Goal: Answer question/provide support: Answer question/provide support

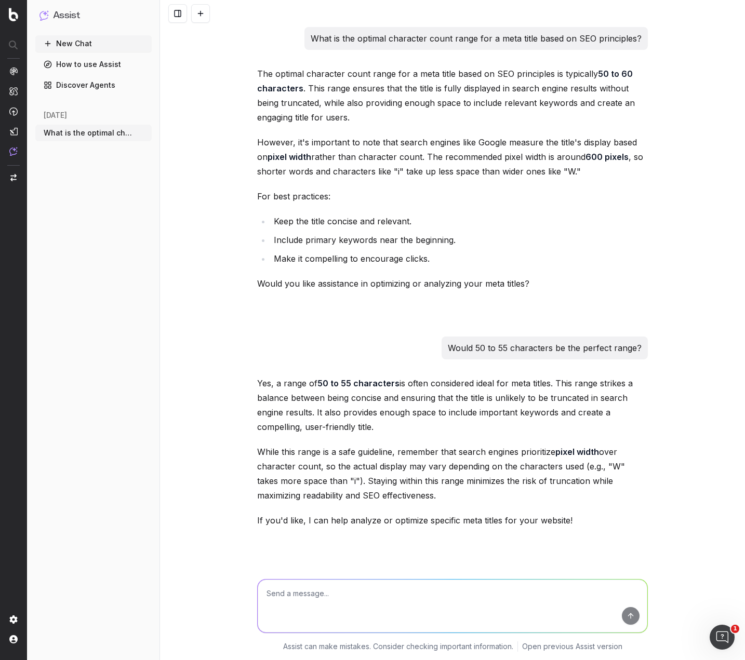
scroll to position [26076, 0]
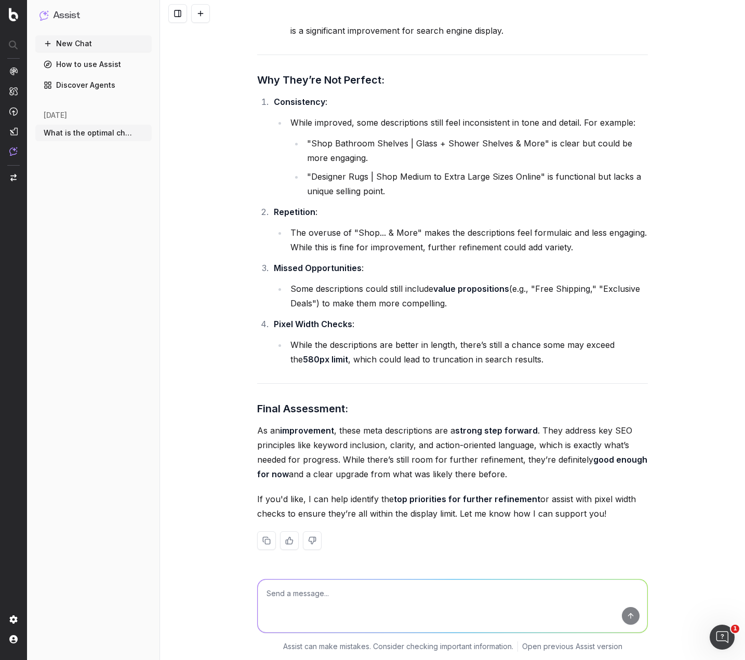
drag, startPoint x: 319, startPoint y: 609, endPoint x: 321, endPoint y: 602, distance: 7.2
click at [319, 608] on textarea at bounding box center [453, 606] width 390 height 53
paste textarea "Hey Laine, I’m afraid the scope of this task is too broad. To adequately meet a…"
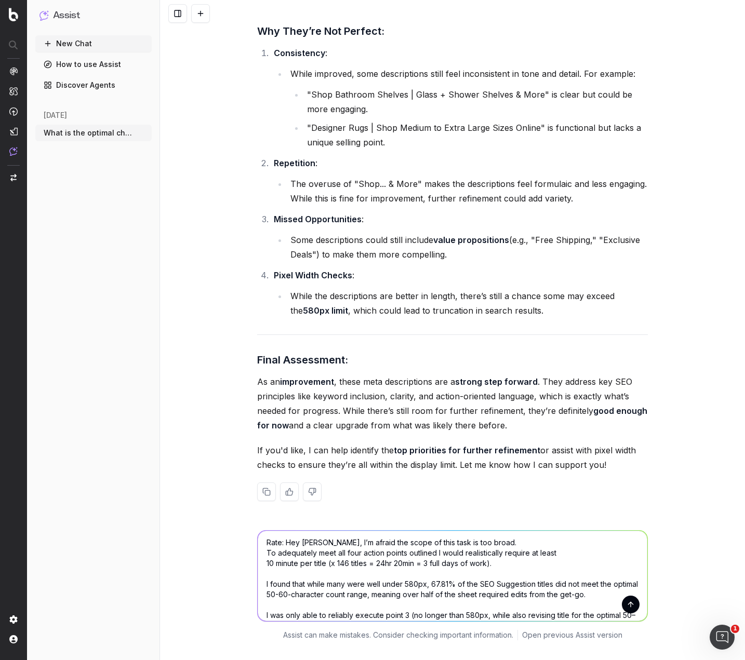
scroll to position [0, 0]
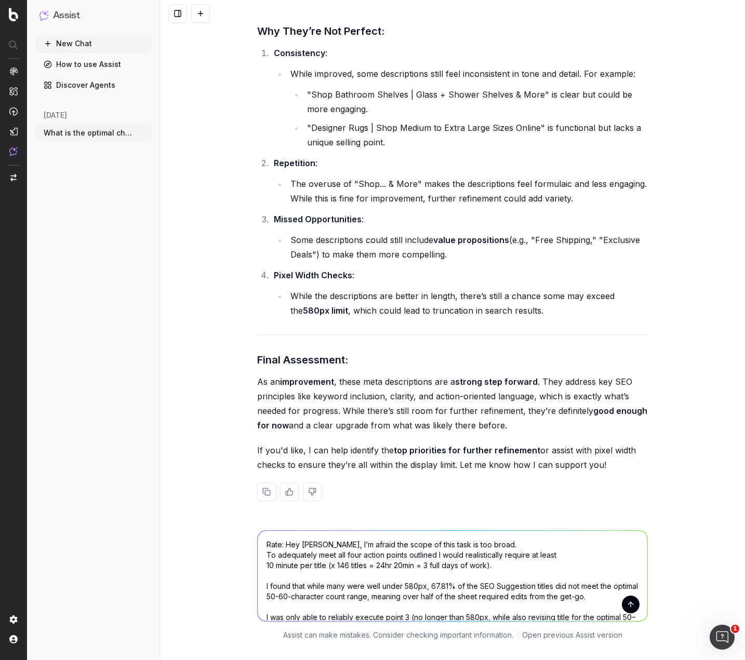
click at [314, 544] on textarea "Rate: Hey Laine, I’m afraid the scope of this task is too broad. To adequately …" at bounding box center [453, 576] width 390 height 90
type textarea "Rate: Hey NAME, I’m afraid the scope of this task is too broad. To adequately m…"
click at [628, 600] on button "submit" at bounding box center [631, 605] width 18 height 18
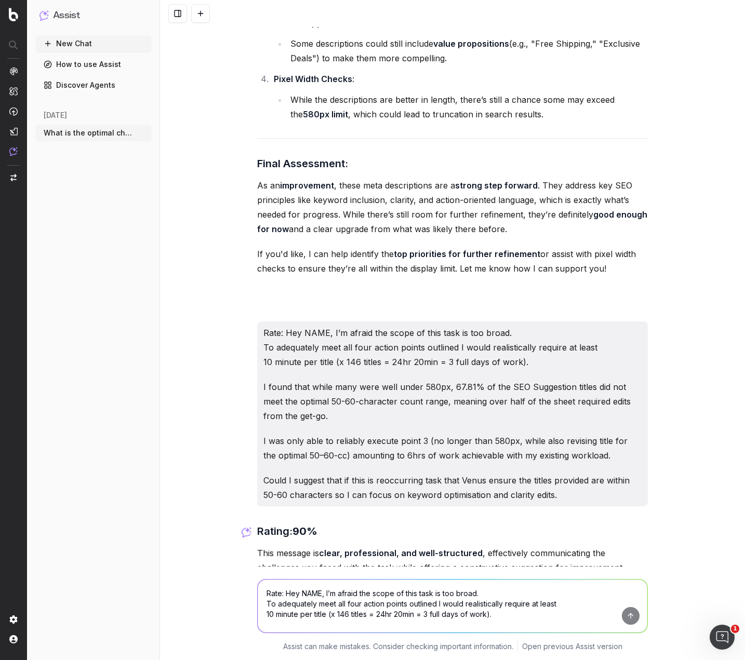
scroll to position [27768, 0]
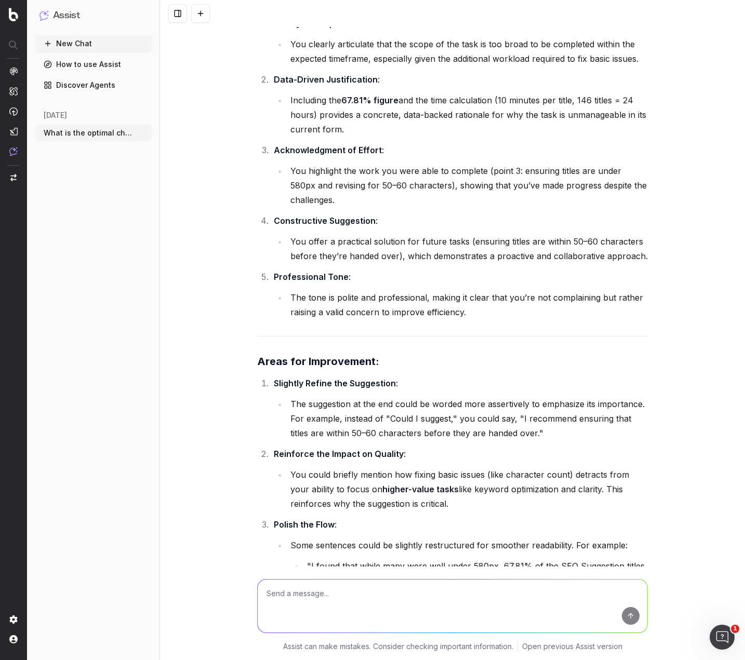
scroll to position [26937, 0]
click at [474, 593] on textarea at bounding box center [453, 606] width 390 height 53
paste textarea "Hey Laine, I’m afraid the scope of this task is too broad. To adequately meet a…"
type textarea "Rate: Hey Laine, I’m afraid the scope of this task is too broad. To adequately …"
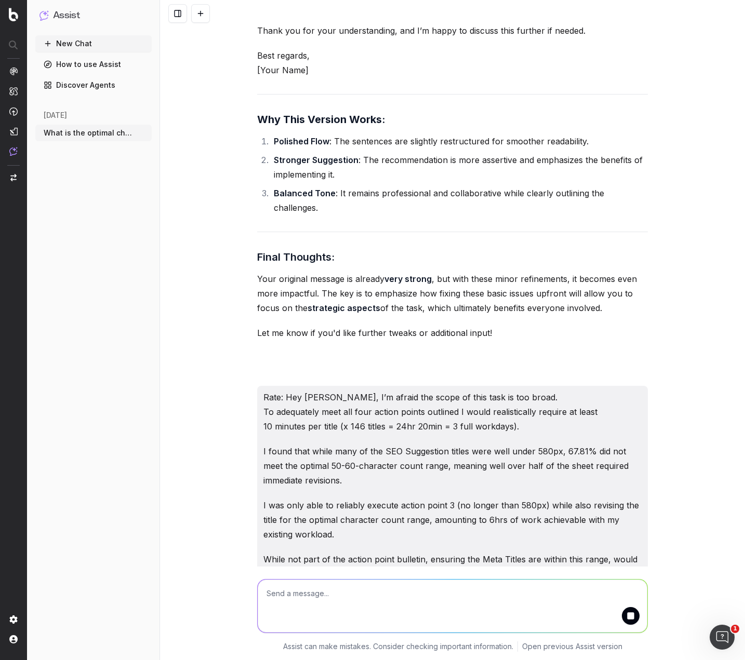
scroll to position [28053, 0]
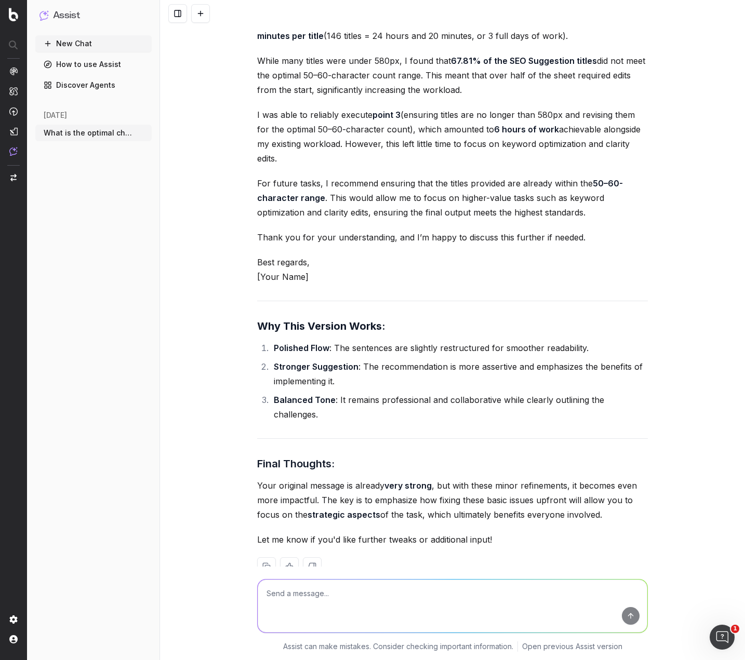
scroll to position [27768, 0]
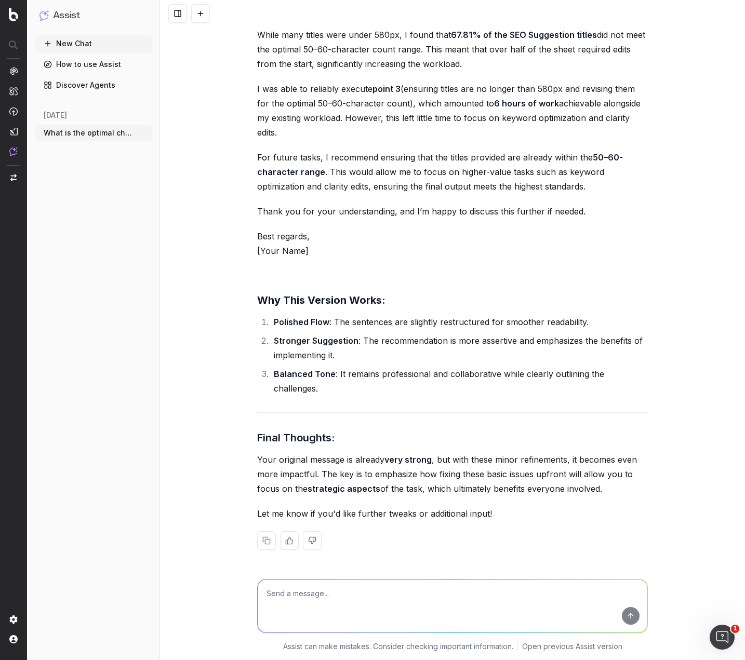
click at [368, 596] on textarea at bounding box center [453, 606] width 390 height 53
paste textarea "Hey Laine, I’m afraid the scope of this task is too broad. To adequately meet a…"
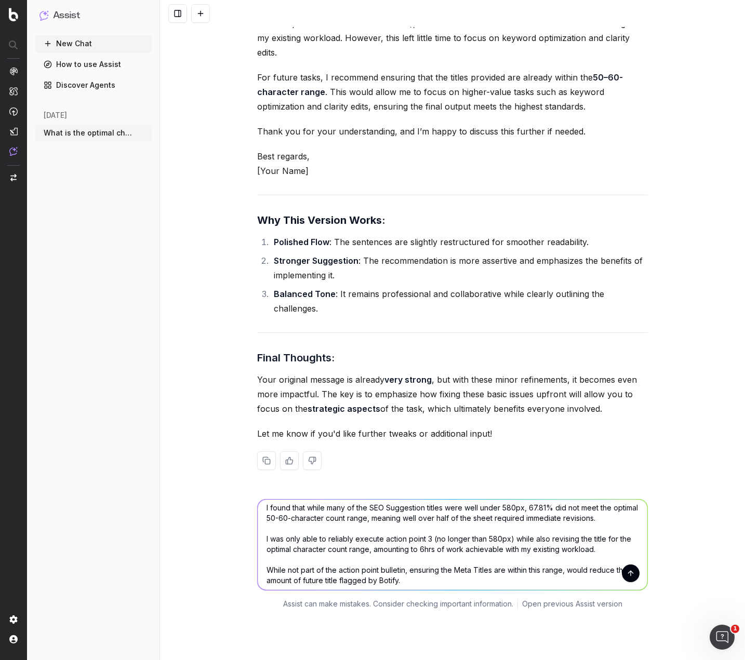
scroll to position [0, 0]
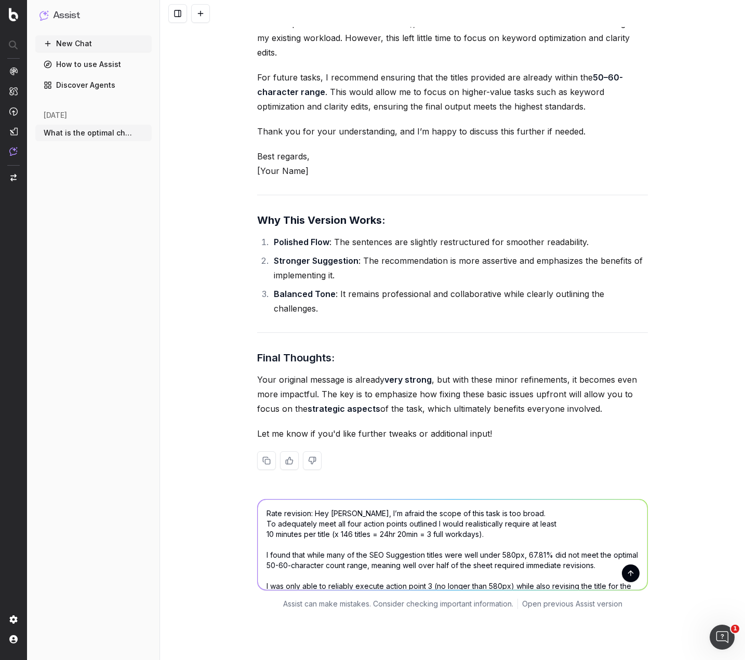
click at [498, 514] on textarea "Rate revision: Hey Laine, I’m afraid the scope of this task is too broad. To ad…" at bounding box center [453, 545] width 390 height 90
click at [344, 514] on textarea "Rate revision: Hey Laine, I’m afraid the scope of this task is too broad. To ad…" at bounding box center [453, 545] width 390 height 90
type textarea "Rate revision: Hey NAME, I’m afraid the scope of this task is too broad. To ade…"
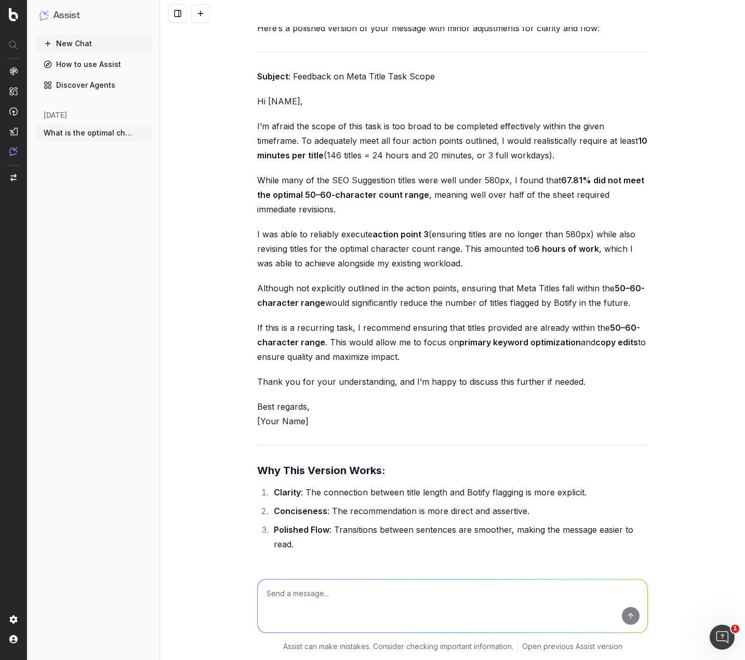
scroll to position [29489, 0]
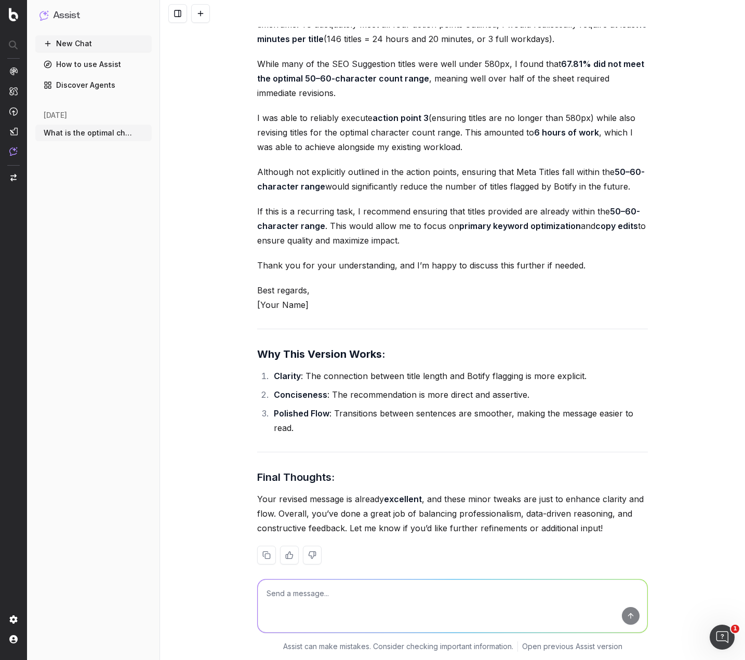
click at [345, 601] on textarea at bounding box center [453, 606] width 390 height 53
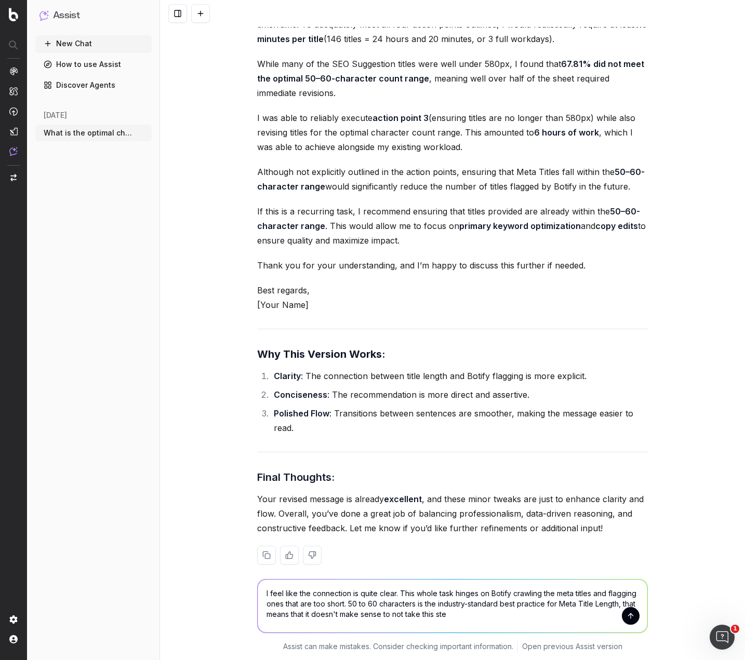
type textarea "I feel like the connection is quite clear. This whole task hinges on Botify cra…"
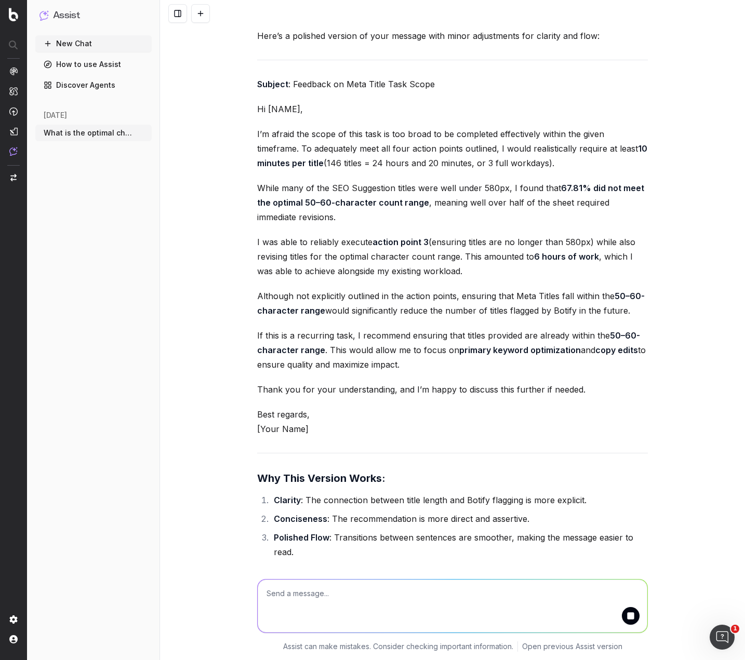
scroll to position [29365, 0]
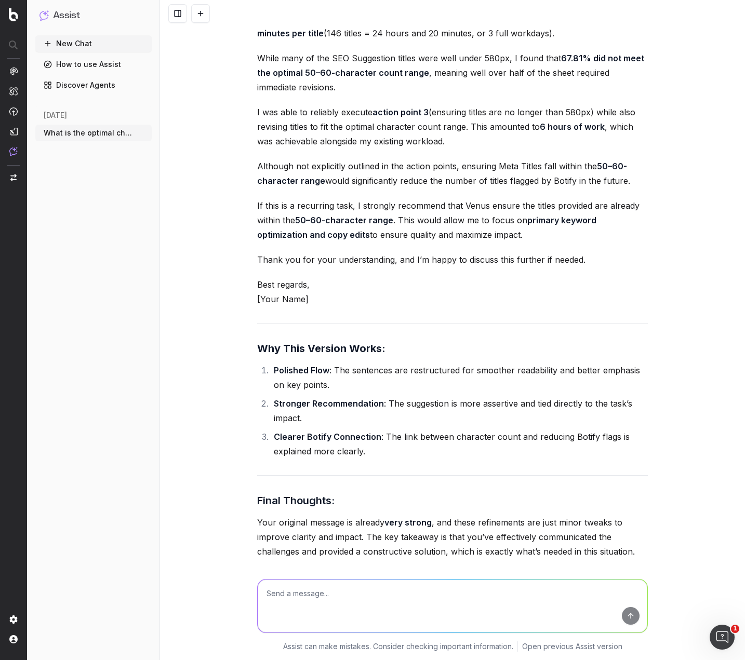
scroll to position [31377, 0]
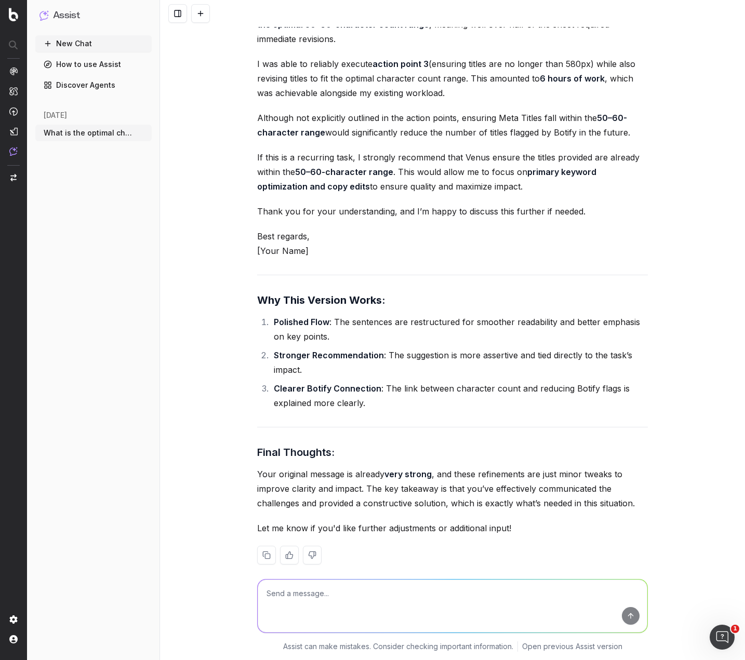
click at [334, 587] on textarea at bounding box center [453, 606] width 390 height 53
paste textarea "Hi [PERSON_NAME], To adequately meet all four action points outlined I would re…"
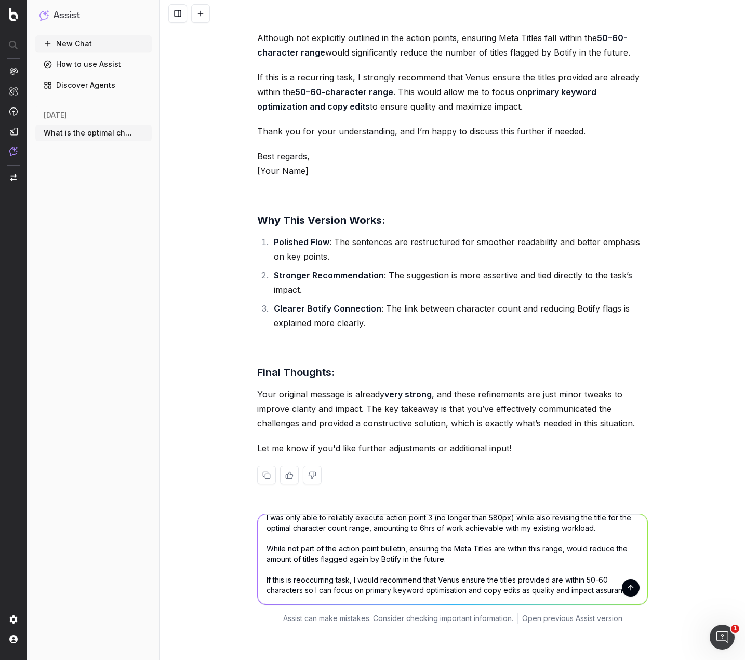
scroll to position [0, 0]
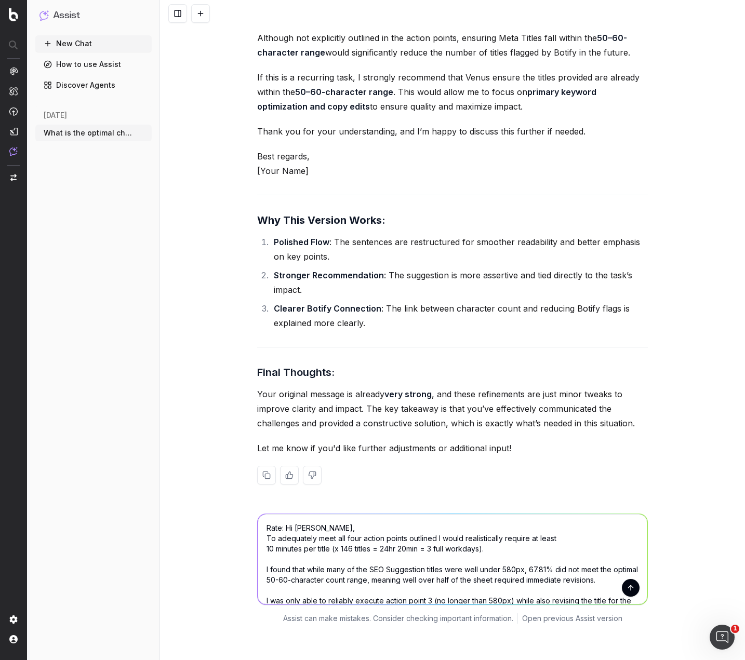
click at [310, 514] on textarea "Rate: Hi [PERSON_NAME], To adequately meet all four action points outlined I wo…" at bounding box center [453, 559] width 390 height 90
type textarea "Rate: Hi Name, To adequately meet all four action points outlined I would reali…"
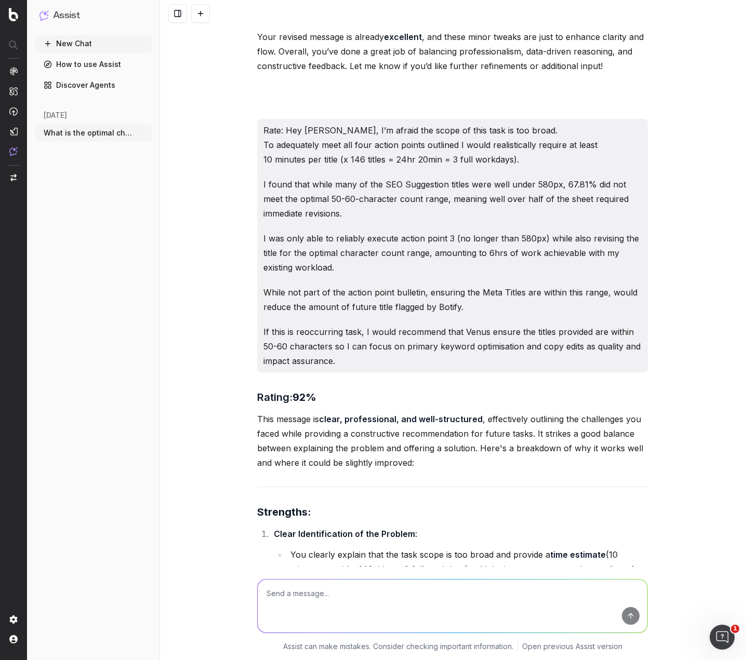
scroll to position [29845, 0]
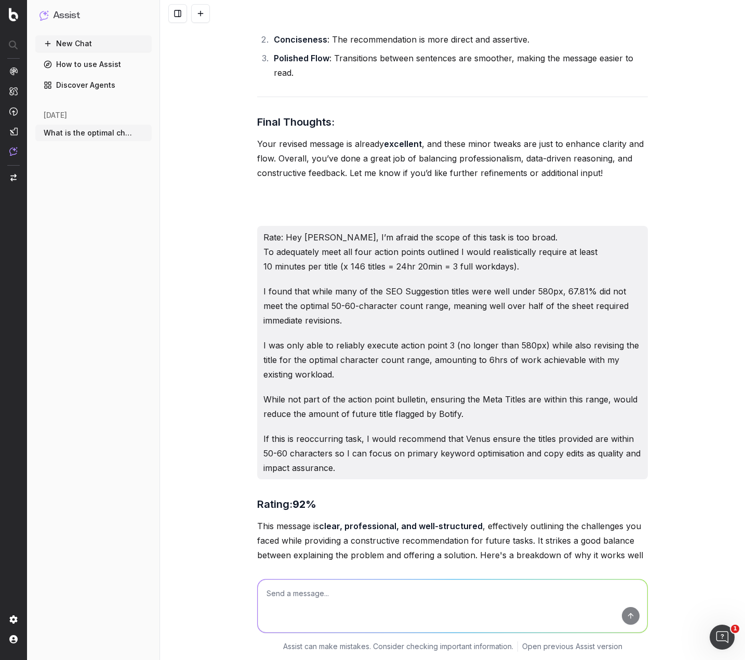
drag, startPoint x: 333, startPoint y: 453, endPoint x: 283, endPoint y: 222, distance: 236.5
click at [283, 226] on div "Rate: Hey [PERSON_NAME], I’m afraid the scope of this task is too broad. To ade…" at bounding box center [452, 352] width 391 height 253
copy div "Hey [PERSON_NAME], I’m afraid the scope of this task is too broad. To adequatel…"
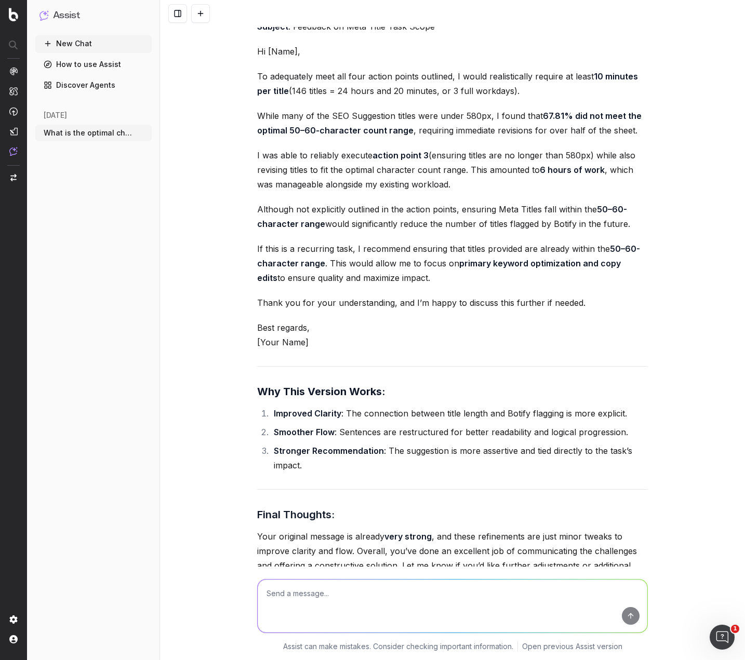
scroll to position [33117, 0]
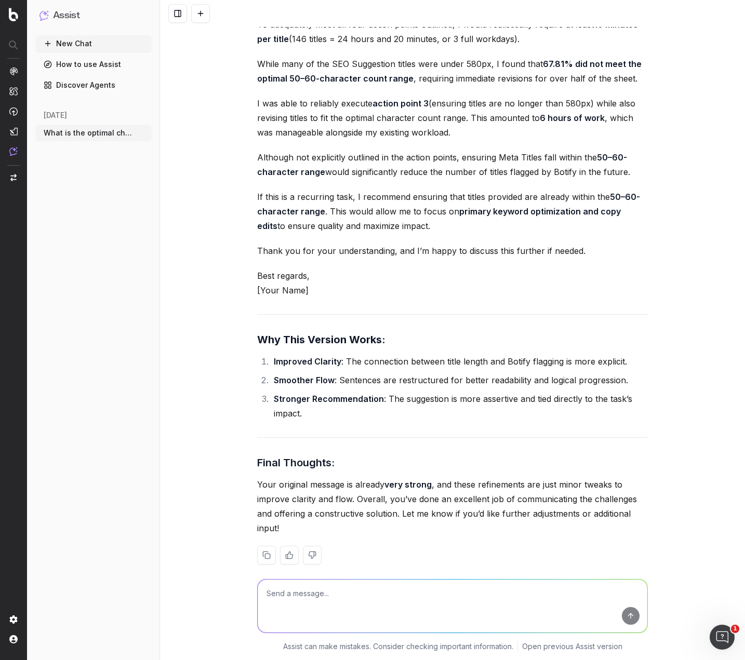
click at [353, 600] on textarea at bounding box center [453, 606] width 390 height 53
paste textarea "I’ve found the scope of this task too be too broad with the state of the titles…"
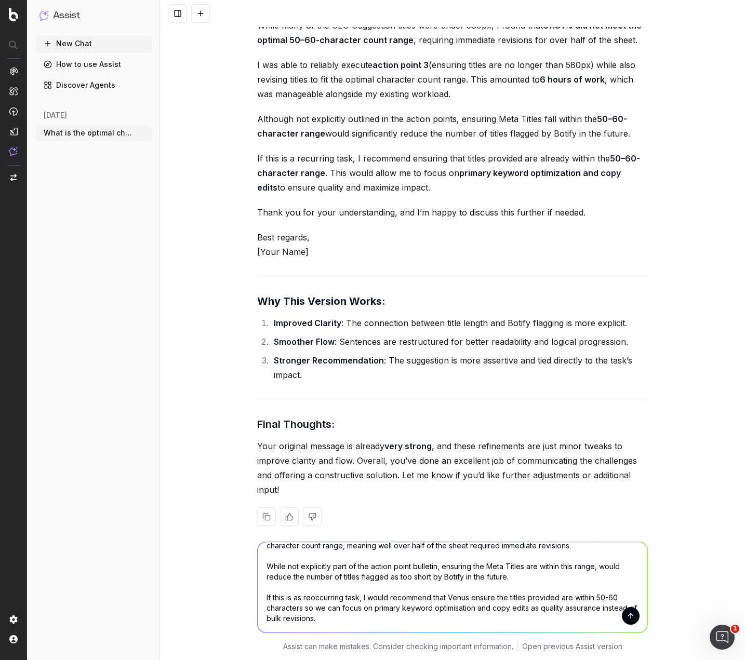
scroll to position [0, 0]
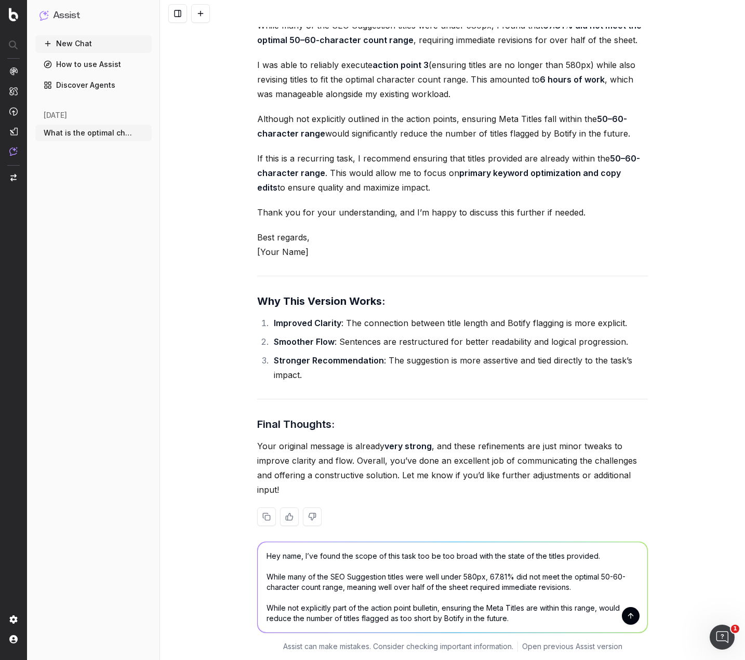
type textarea "Hey name, I’ve found the scope of this task too be too broad with the state of …"
click at [626, 613] on button "submit" at bounding box center [631, 616] width 18 height 18
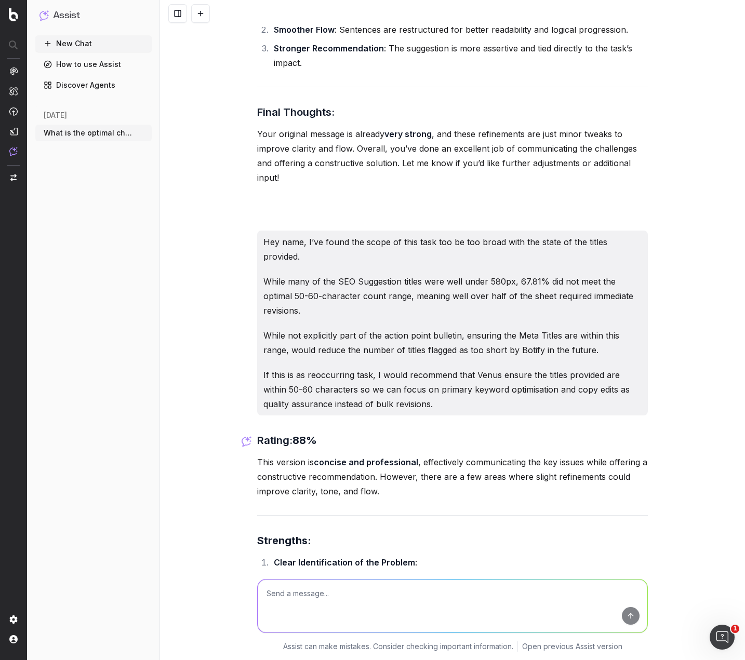
scroll to position [33456, 0]
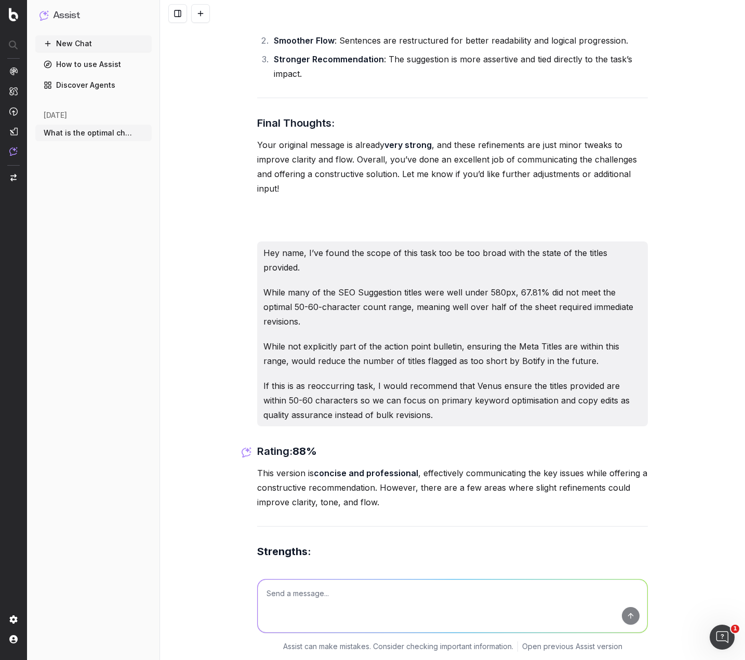
click at [335, 595] on textarea at bounding box center [453, 606] width 390 height 53
paste textarea "Hey [PERSON_NAME], I’ve found the scope of this task too be too broad with the …"
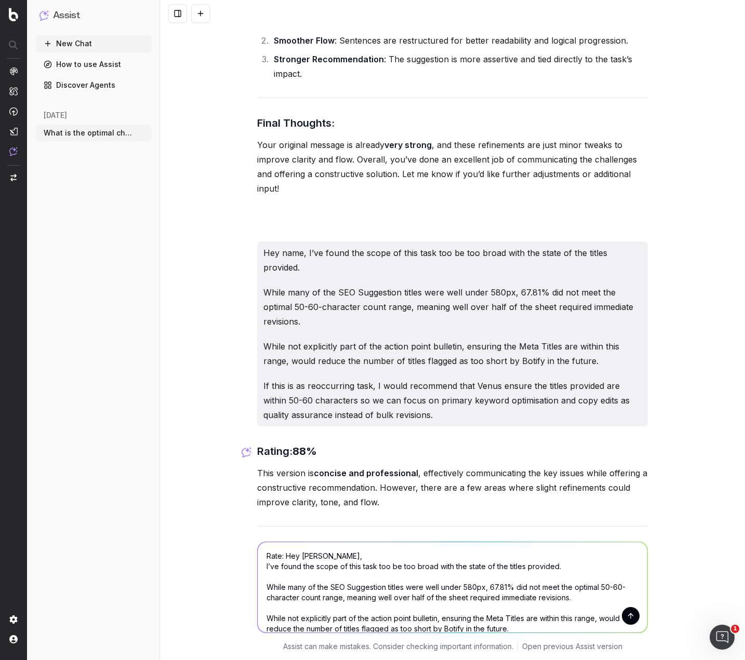
scroll to position [52, 0]
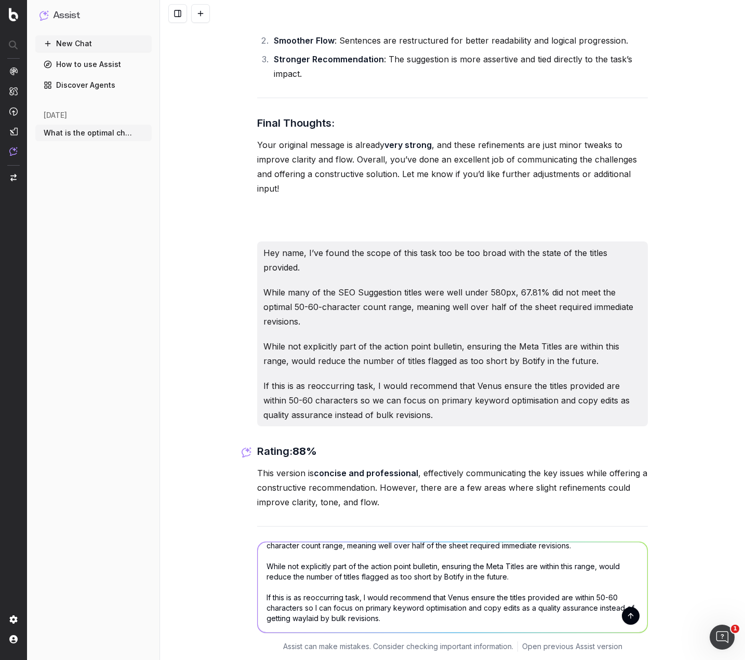
click at [534, 611] on textarea "Rate: Hey [PERSON_NAME], I’ve found the scope of this task too be too broad wit…" at bounding box center [453, 587] width 390 height 90
drag, startPoint x: 287, startPoint y: 609, endPoint x: 257, endPoint y: 607, distance: 30.2
click at [258, 607] on textarea "Rate: Hey [PERSON_NAME], I’ve found the scope of this task too be too broad wit…" at bounding box center [453, 587] width 390 height 90
type textarea "Rate: Hey [PERSON_NAME], I’ve found the scope of this task too be too broad wit…"
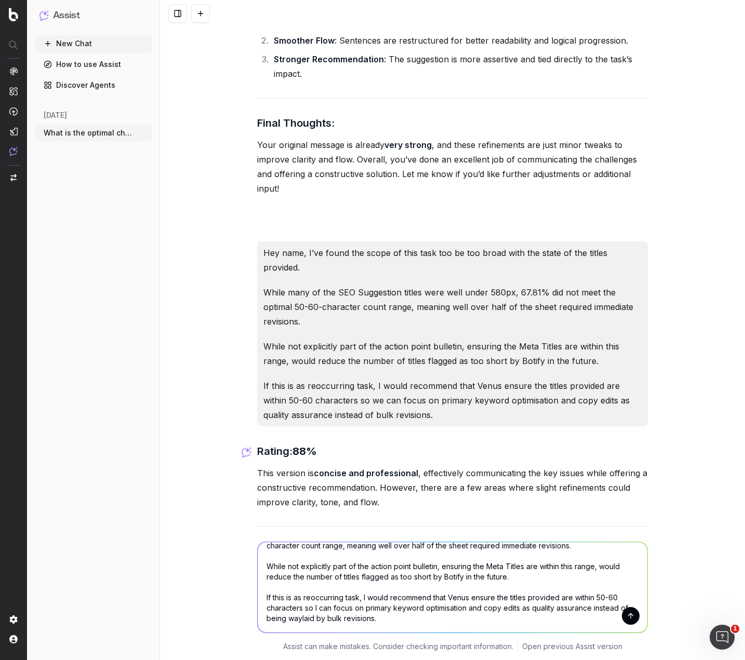
click at [622, 613] on button "submit" at bounding box center [631, 616] width 18 height 18
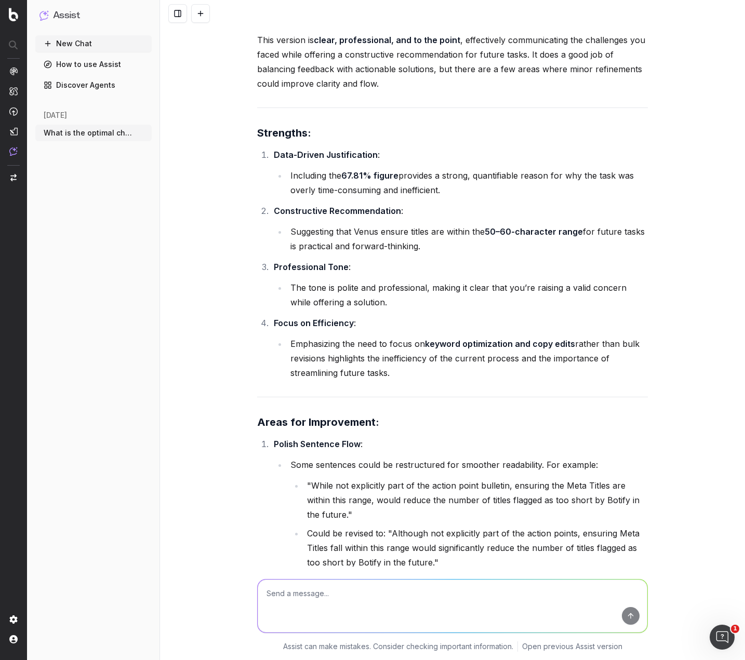
scroll to position [35695, 0]
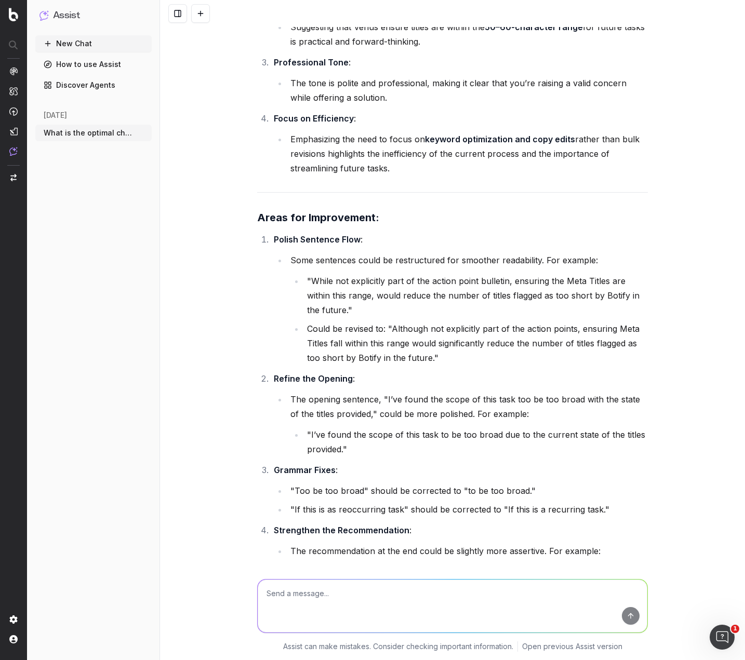
click at [376, 586] on textarea at bounding box center [453, 606] width 390 height 53
paste textarea "Hey [PERSON_NAME], I’ve found the scope of this task too be too broad with the …"
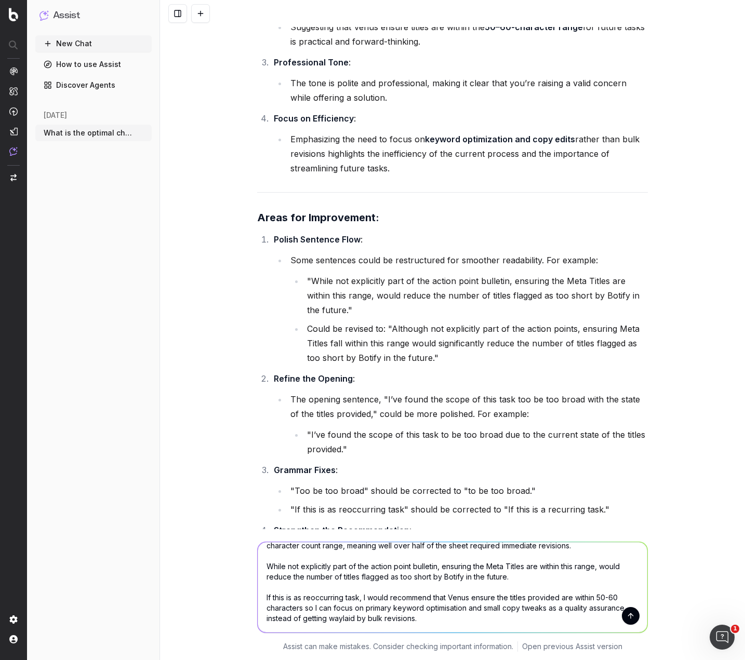
scroll to position [0, 0]
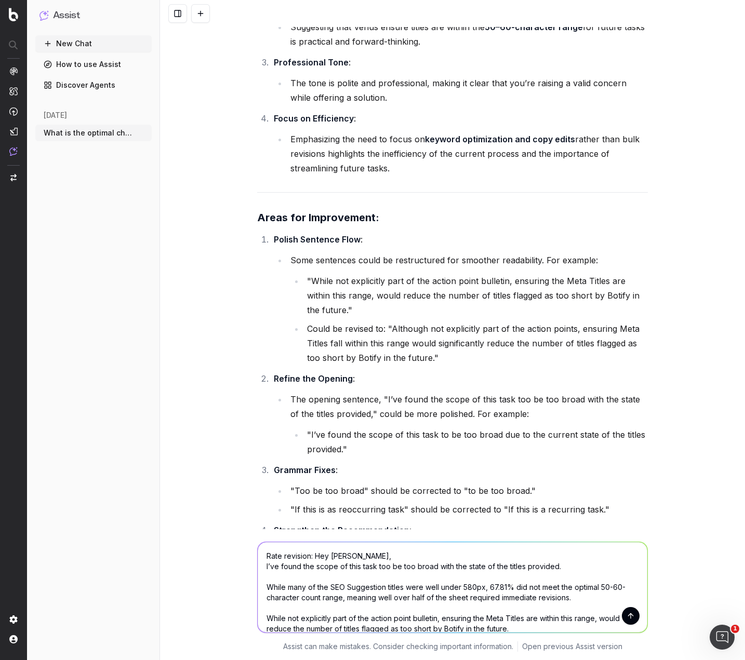
click at [345, 560] on textarea "Rate revision: Hey [PERSON_NAME], I’ve found the scope of this task too be too …" at bounding box center [453, 587] width 390 height 90
type textarea "Rate revision: Hey Name, I’ve found the scope of this task too be too broad wit…"
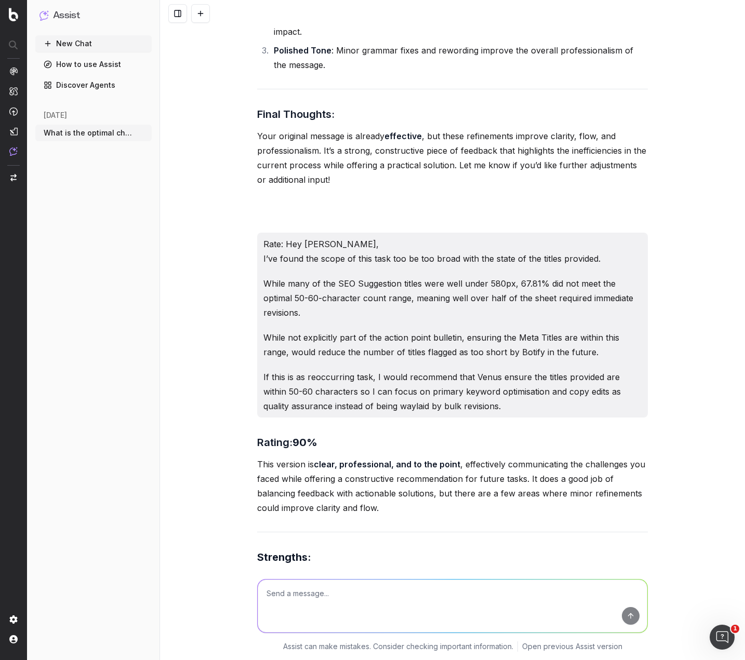
scroll to position [35066, 0]
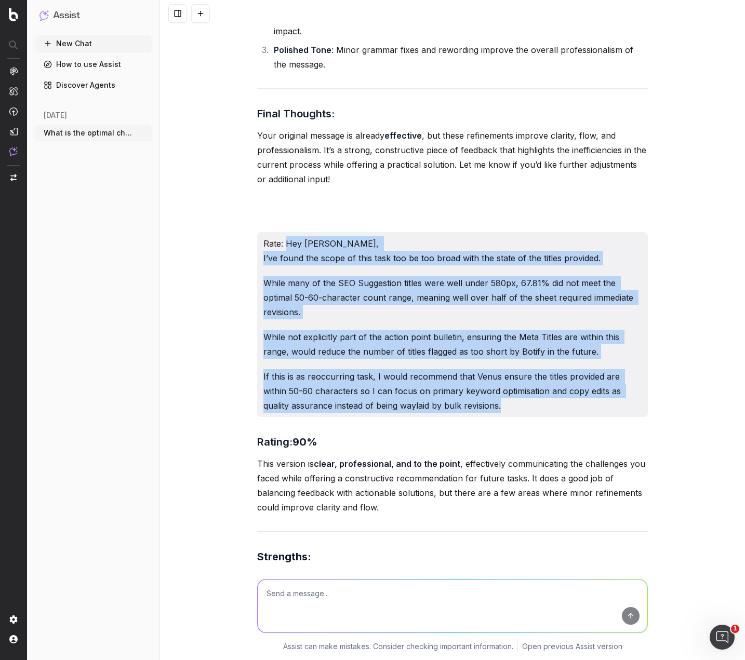
drag, startPoint x: 475, startPoint y: 381, endPoint x: 284, endPoint y: 217, distance: 252.7
click at [284, 232] on div "Rate: Hey [PERSON_NAME], I’ve found the scope of this task too be too broad wit…" at bounding box center [452, 324] width 391 height 185
copy div "Hey [PERSON_NAME], I’ve found the scope of this task too be too broad with the …"
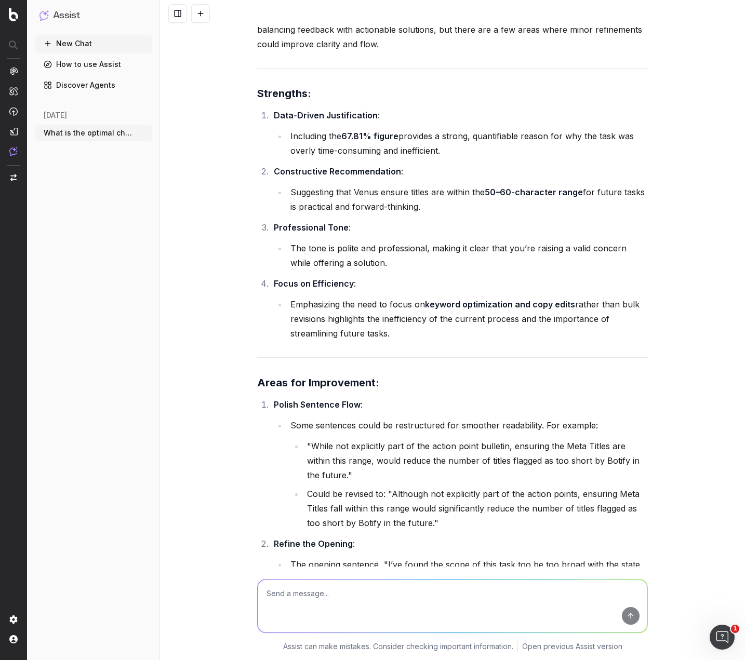
scroll to position [35534, 0]
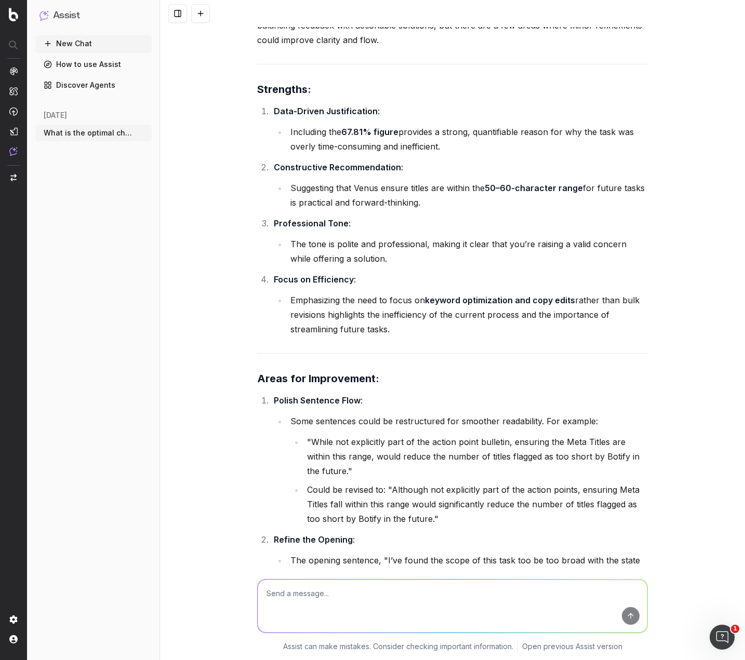
click at [314, 594] on textarea at bounding box center [453, 606] width 390 height 53
paste textarea "Hey [PERSON_NAME], I’ve found the scope of this task to be too broad to complet…"
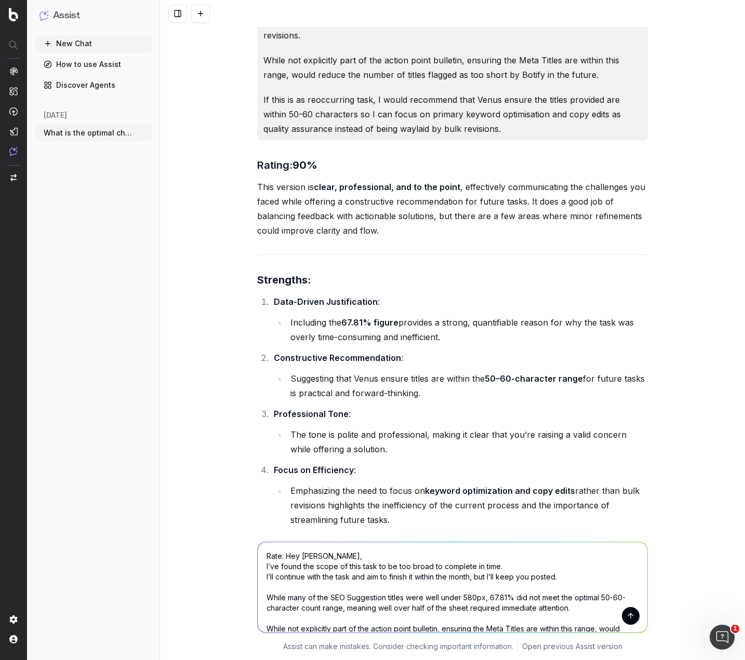
scroll to position [35274, 0]
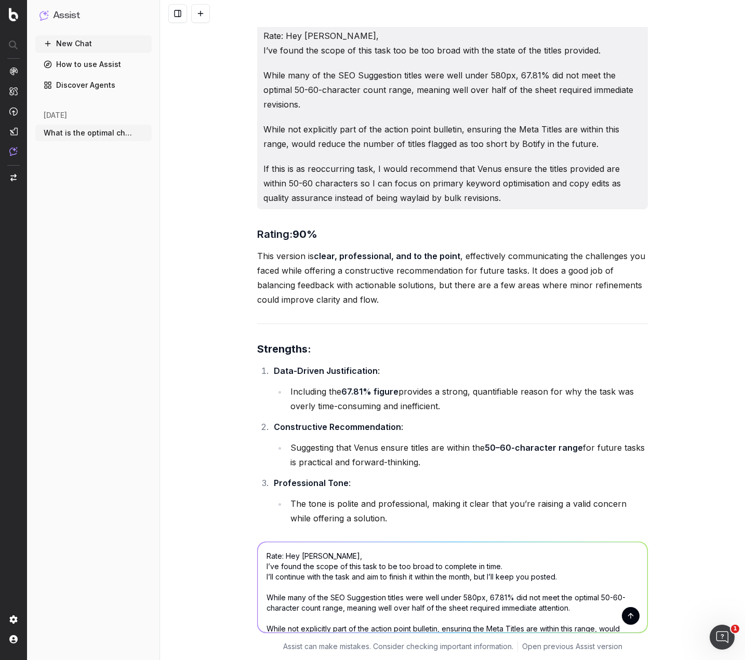
click at [315, 557] on textarea "Rate: Hey [PERSON_NAME], I’ve found the scope of this task to be too broad to c…" at bounding box center [453, 587] width 390 height 90
type textarea "Rate: Hey NAME, I’ve found the scope of this task to be too broad to complete i…"
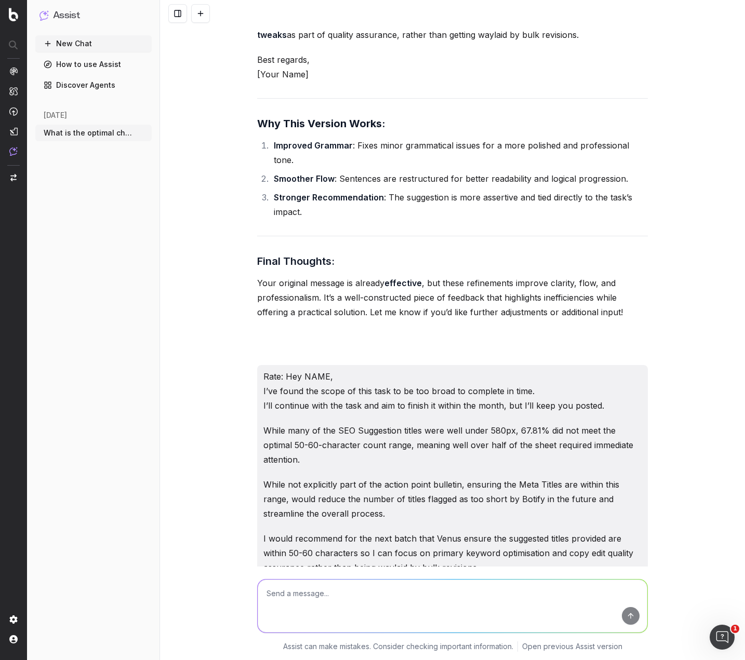
scroll to position [39607, 0]
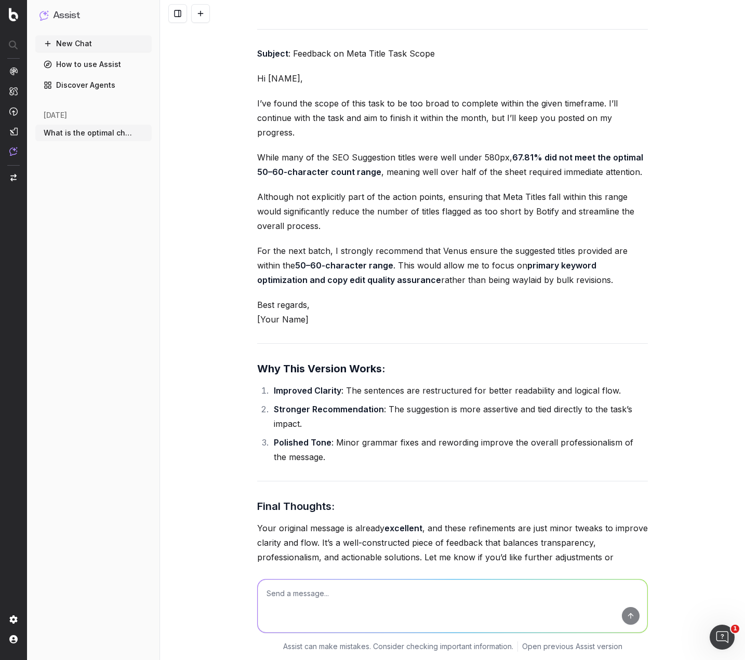
click at [320, 599] on textarea at bounding box center [453, 606] width 390 height 53
paste textarea "Hey [PERSON_NAME], I’ve found the scope of this task to be too broad to complet…"
type textarea "Rate: Hey [PERSON_NAME], I’ve found the scope of this task to be too broad to c…"
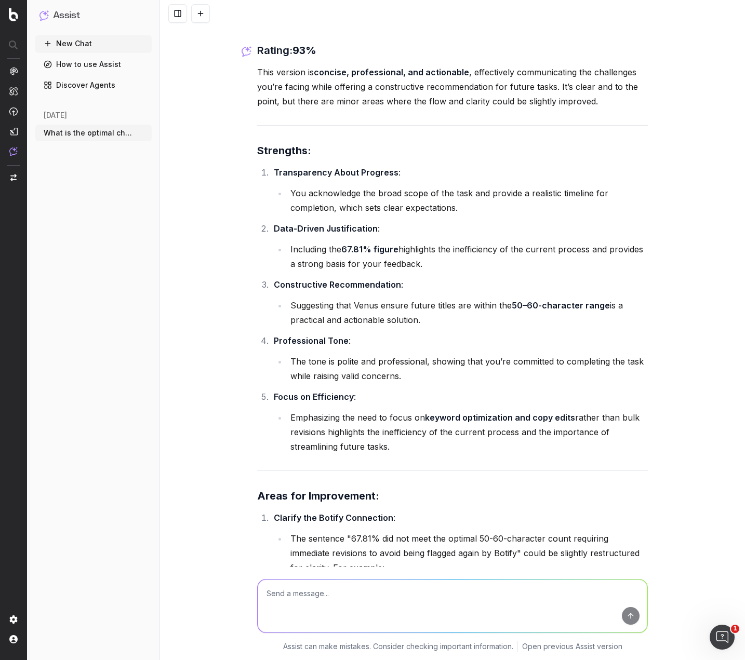
scroll to position [40370, 0]
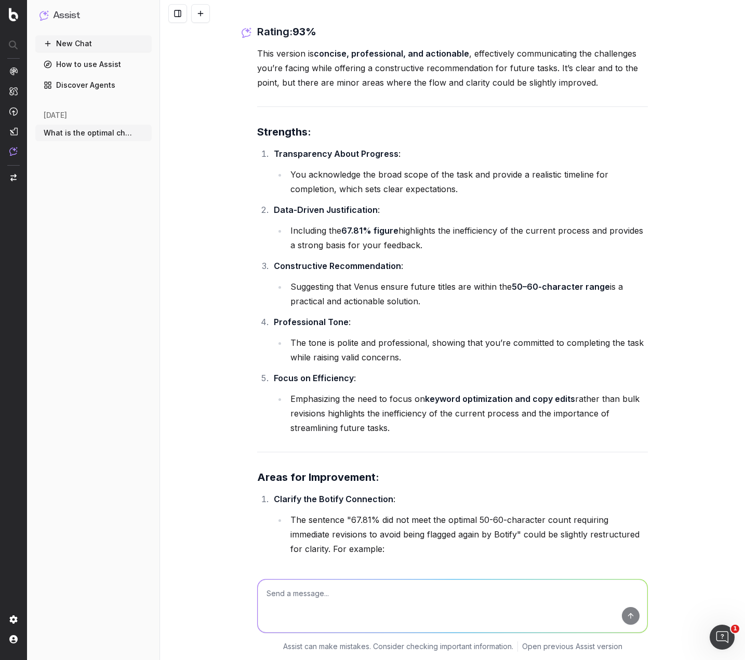
click at [324, 600] on textarea at bounding box center [453, 606] width 390 height 53
paste textarea "Hey [PERSON_NAME], I’ve found the scope of this task to be too broad to complet…"
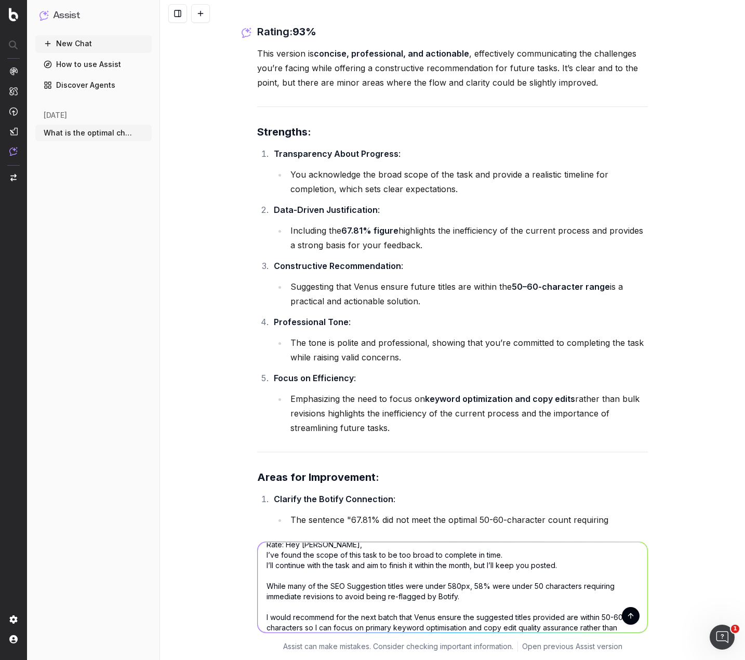
scroll to position [0, 0]
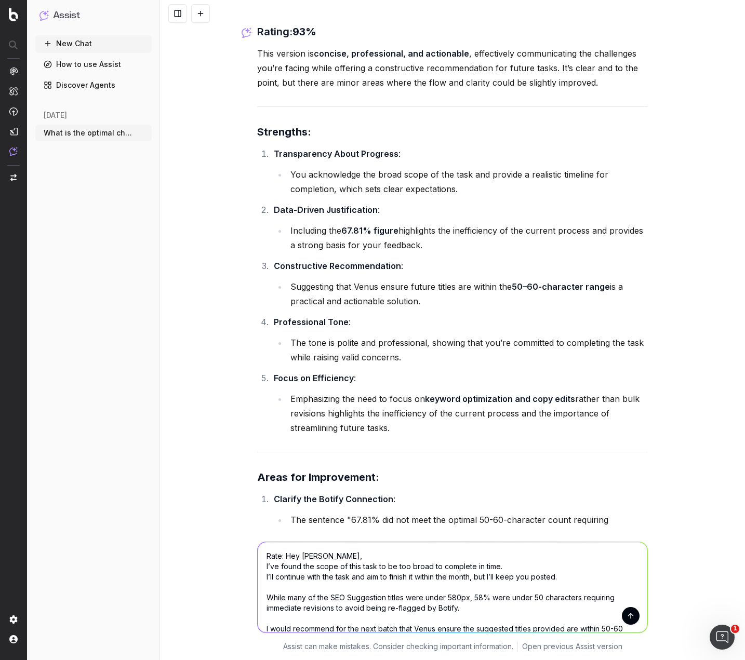
click at [317, 553] on textarea "Rate: Hey [PERSON_NAME], I’ve found the scope of this task to be too broad to c…" at bounding box center [453, 587] width 390 height 90
type textarea "Rate: Hey Name, I’ve found the scope of this task to be too broad to complete i…"
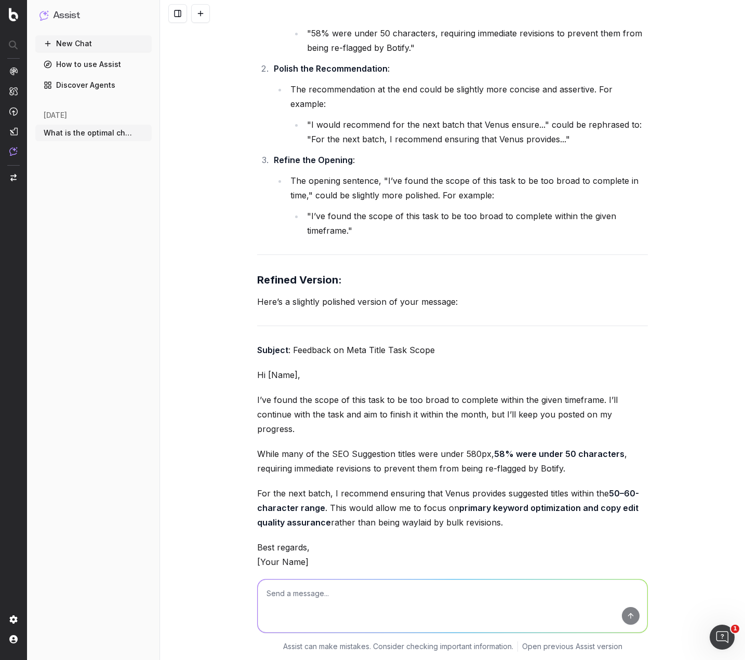
scroll to position [42663, 0]
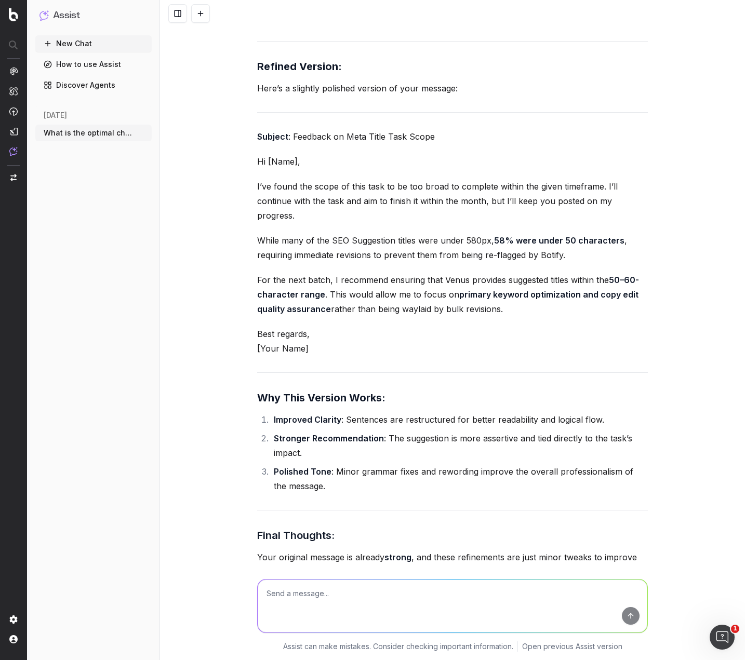
click at [341, 596] on textarea at bounding box center [453, 606] width 390 height 53
type textarea "What does botify classify as too short?"
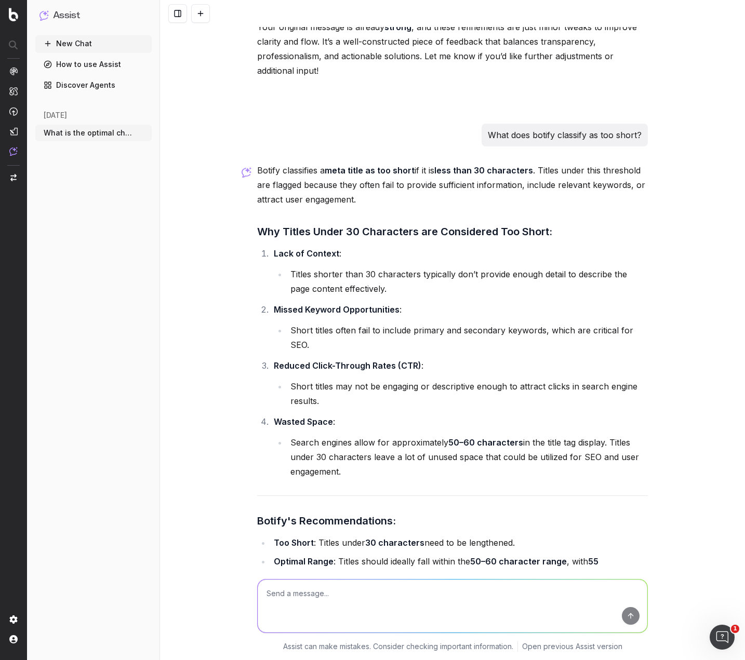
scroll to position [43089, 0]
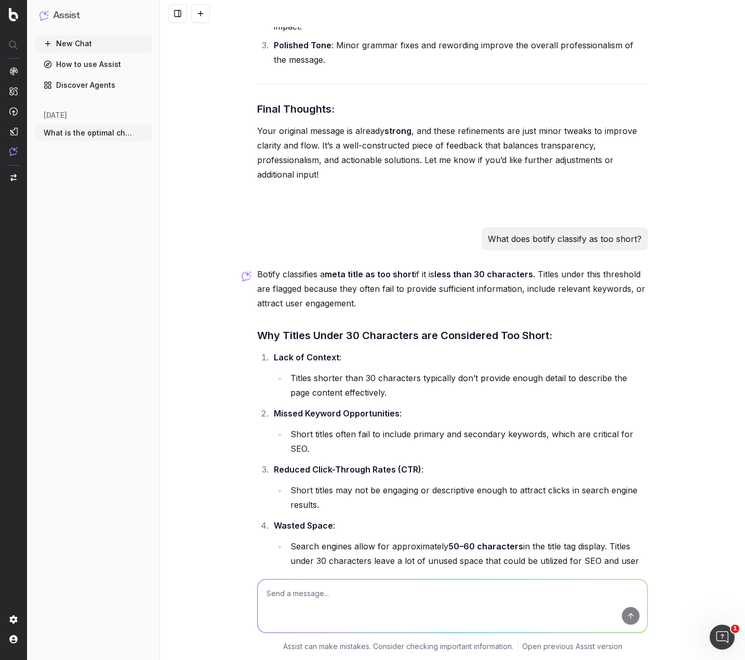
click at [314, 596] on textarea at bounding box center [453, 606] width 390 height 53
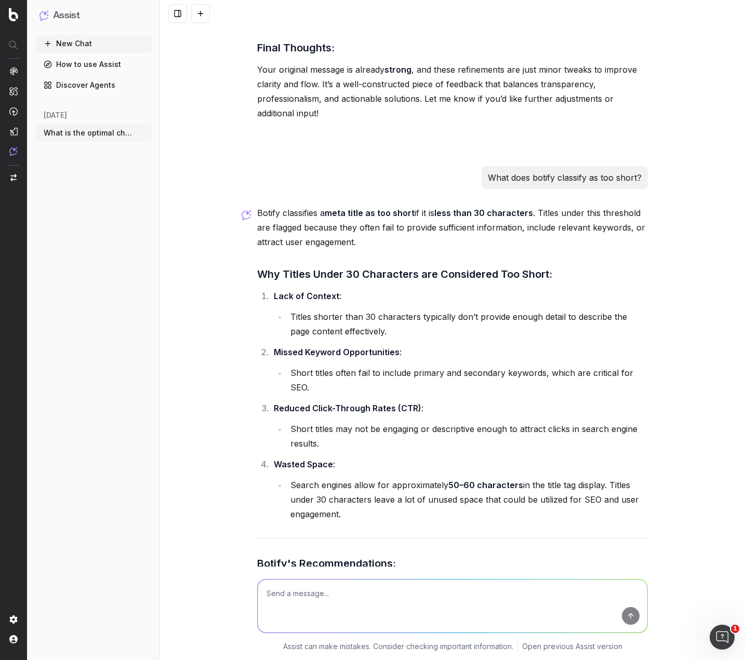
scroll to position [43193, 0]
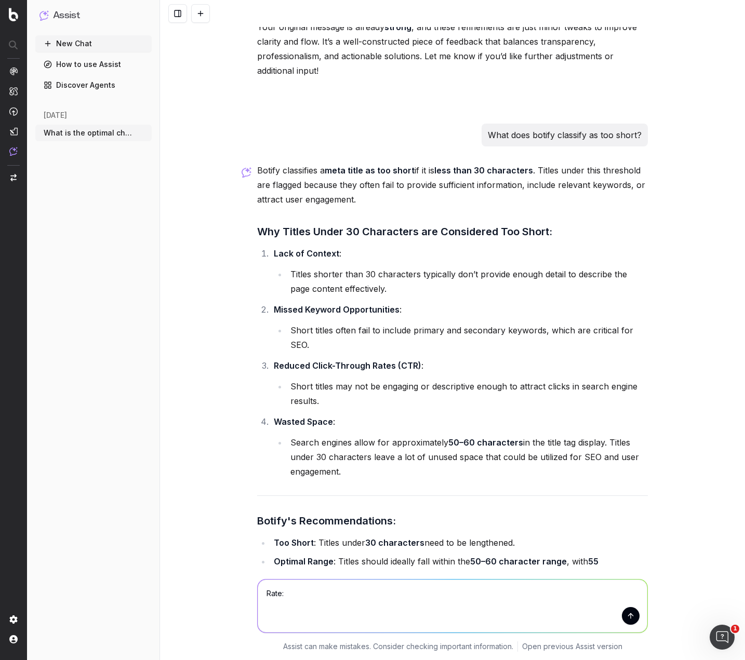
paste textarea "Hey [PERSON_NAME], just touching base! I’ve found the scope of this task to be …"
type textarea "Rate: Hey [PERSON_NAME], just touching base! I’ve found the scope of this task …"
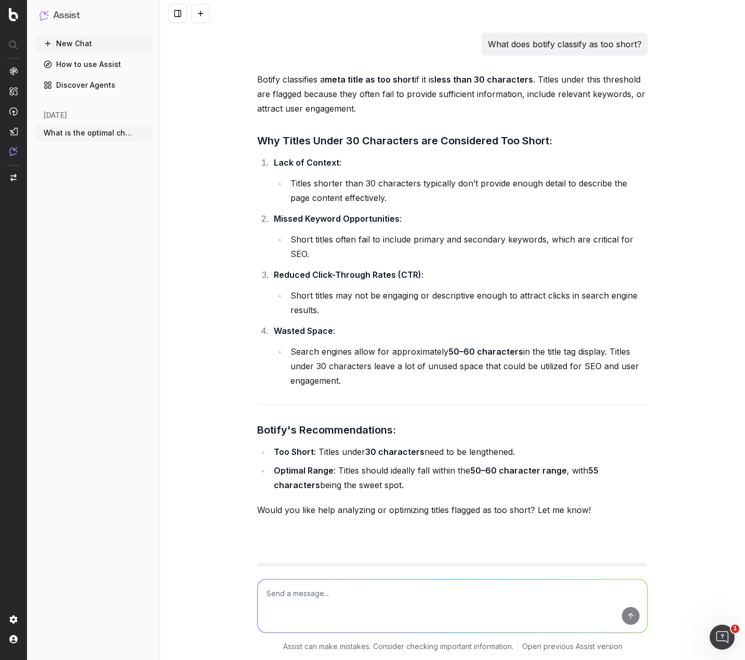
scroll to position [43277, 0]
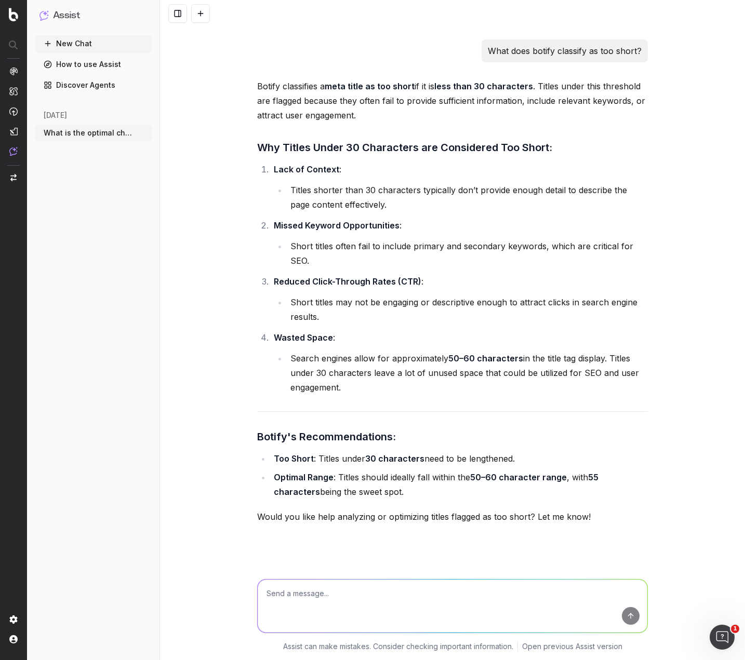
click at [141, 135] on icon "button" at bounding box center [144, 133] width 8 height 8
click at [209, 135] on icon at bounding box center [209, 133] width 8 height 8
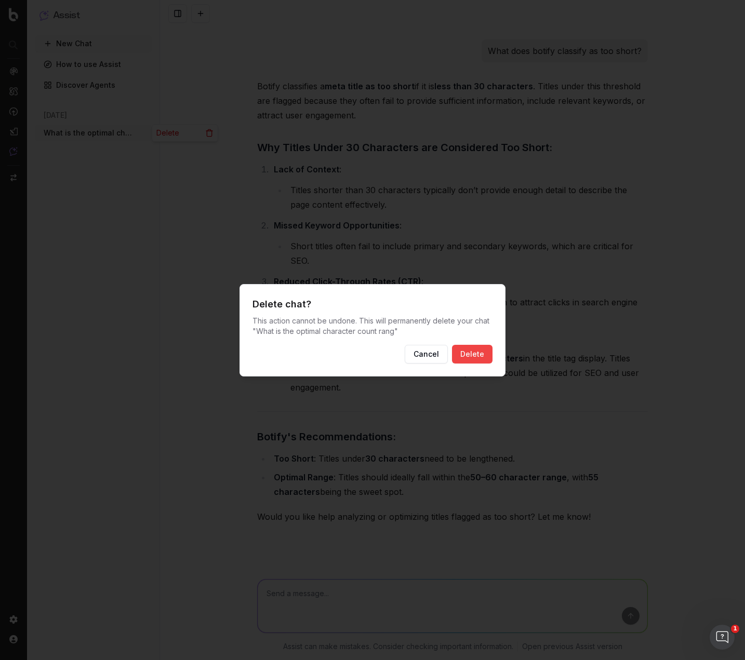
click at [474, 345] on button "Delete" at bounding box center [472, 354] width 41 height 19
